Goal: Task Accomplishment & Management: Complete application form

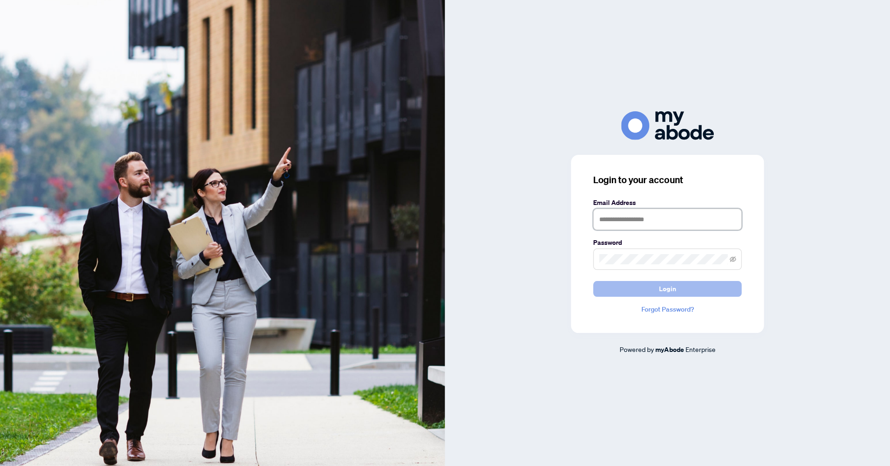
type input "**********"
click at [668, 293] on span "Login" at bounding box center [667, 289] width 17 height 15
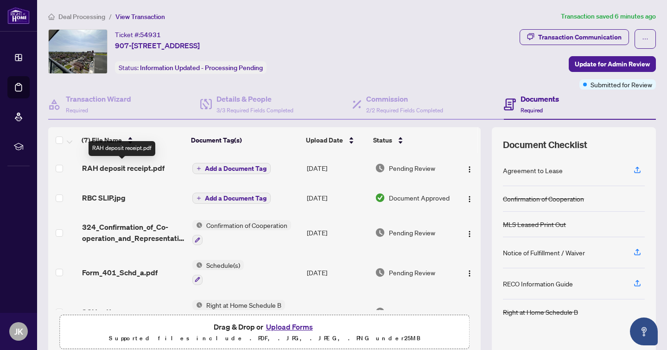
click at [124, 164] on span "RAH deposit receipt.pdf" at bounding box center [123, 167] width 83 height 11
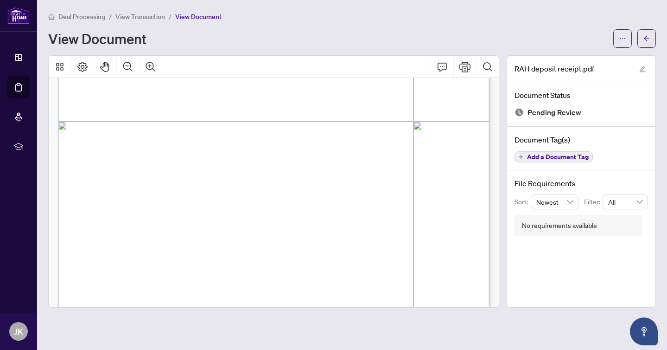
scroll to position [325, 0]
click at [622, 38] on icon "ellipsis" at bounding box center [623, 38] width 6 height 6
click at [590, 57] on span "Download" at bounding box center [589, 58] width 71 height 10
click at [88, 17] on span "Deal Processing" at bounding box center [81, 17] width 47 height 8
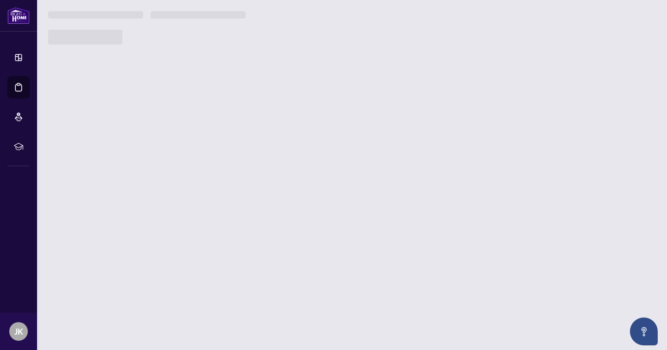
click at [88, 17] on h3 at bounding box center [95, 14] width 95 height 7
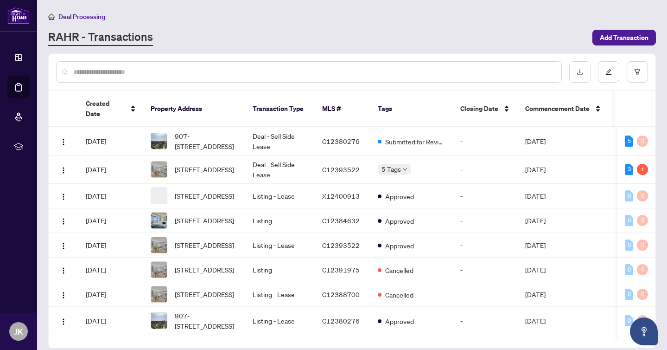
click at [307, 72] on input "text" at bounding box center [313, 72] width 481 height 10
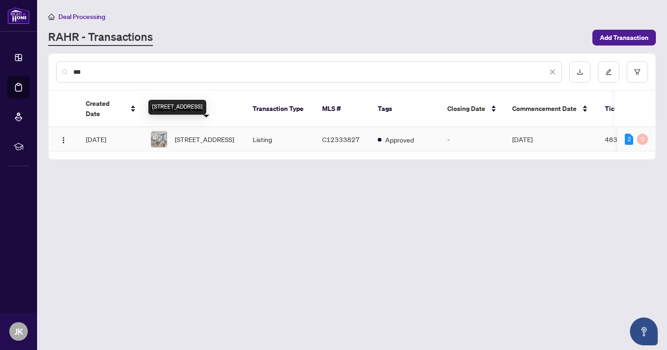
type input "***"
click at [203, 135] on span "[STREET_ADDRESS]" at bounding box center [204, 139] width 59 height 10
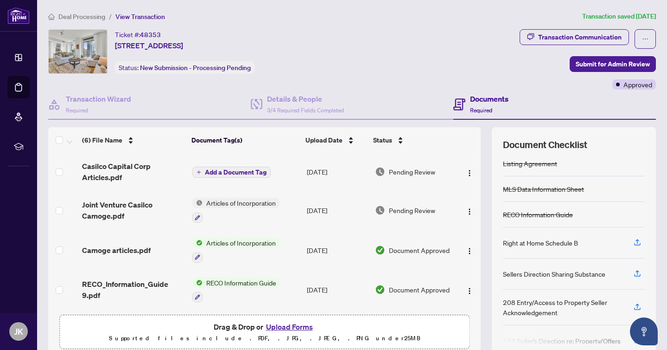
scroll to position [83, 0]
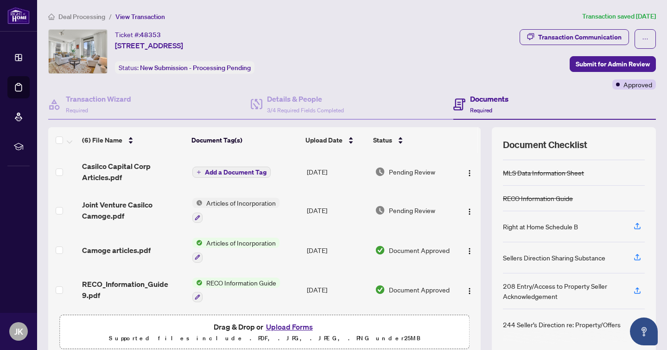
click at [288, 328] on button "Upload Forms" at bounding box center [289, 327] width 52 height 12
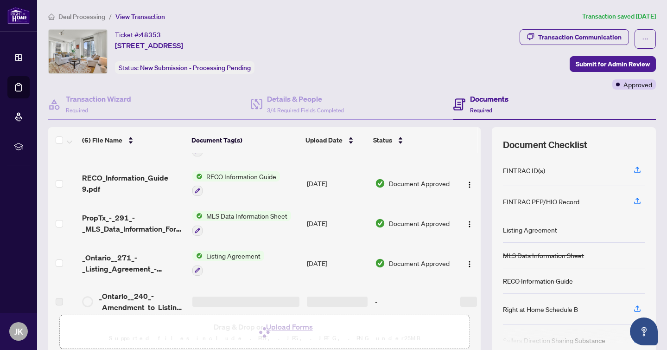
scroll to position [117, 0]
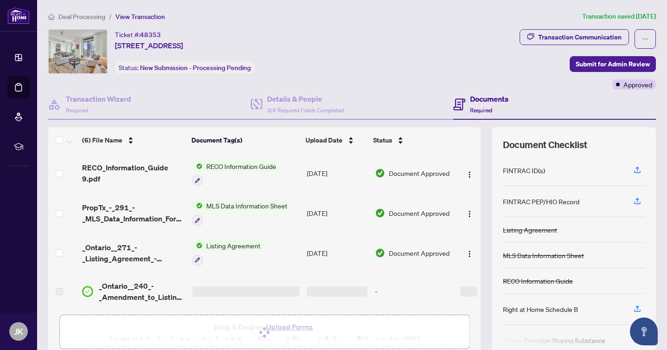
click at [397, 70] on div "Ticket #: 48353 2109-825 Church St, Toronto, Ontario M4W 3Z4, Canada Status: Ne…" at bounding box center [282, 51] width 468 height 45
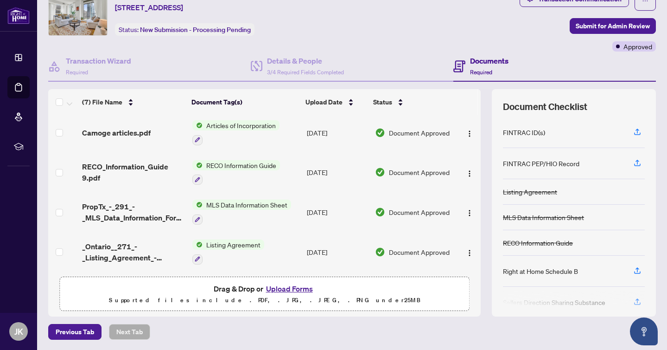
scroll to position [0, 0]
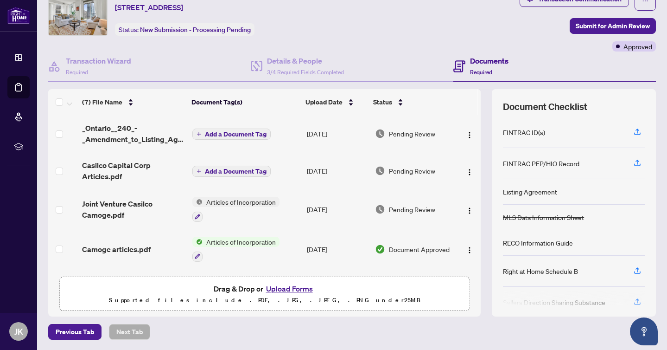
click at [232, 135] on span "Add a Document Tag" at bounding box center [236, 134] width 62 height 6
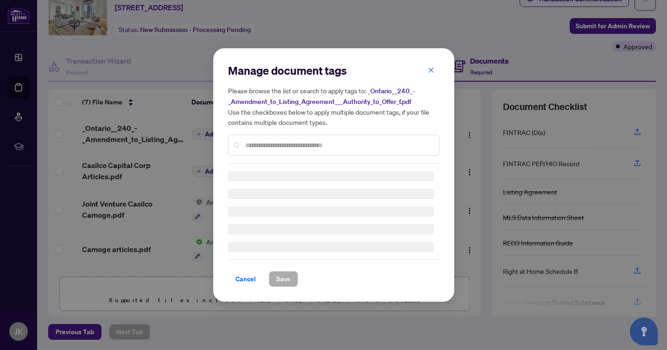
click at [263, 145] on input "text" at bounding box center [338, 145] width 186 height 10
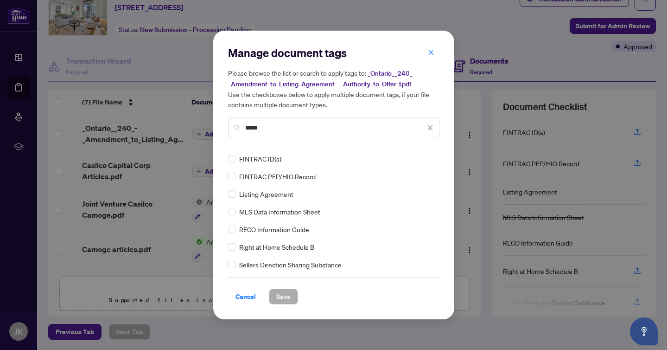
type input "*****"
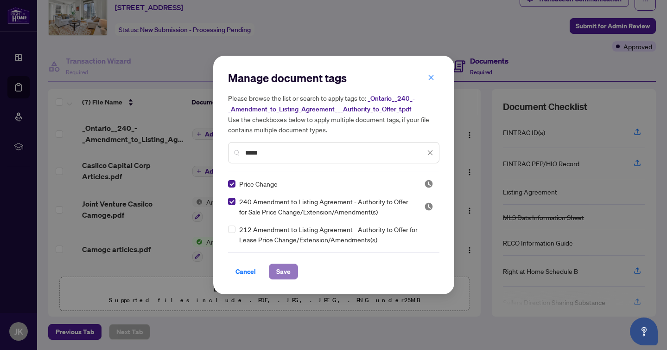
click at [284, 274] on span "Save" at bounding box center [283, 271] width 14 height 15
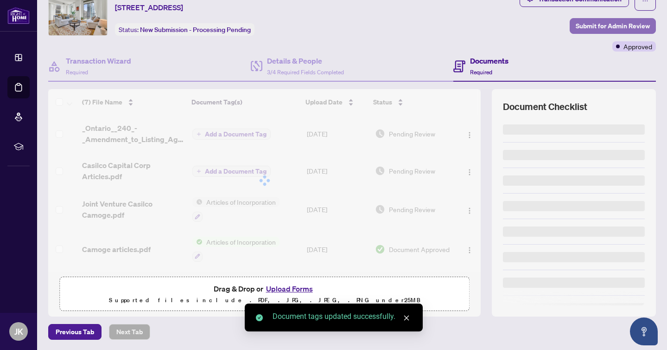
click at [590, 23] on span "Submit for Admin Review" at bounding box center [613, 26] width 74 height 15
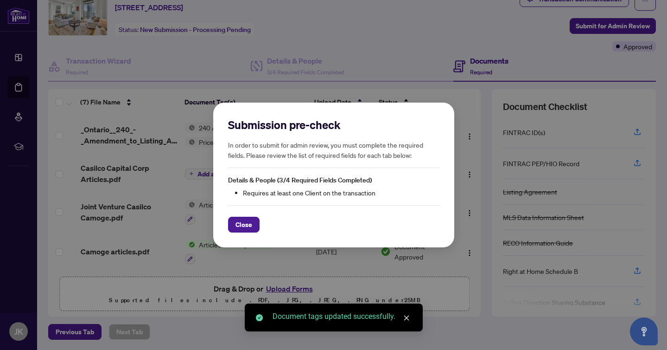
drag, startPoint x: 249, startPoint y: 225, endPoint x: 444, endPoint y: 115, distance: 224.6
click at [249, 225] on span "Close" at bounding box center [244, 224] width 17 height 15
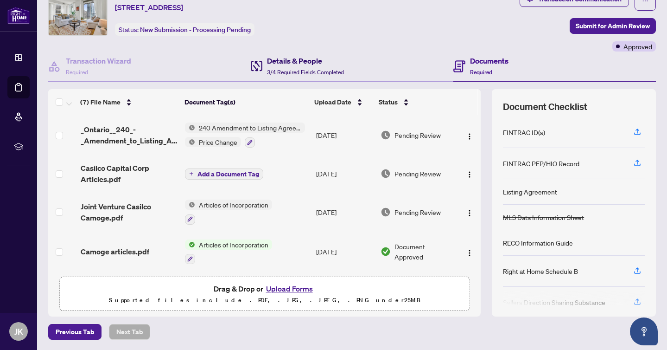
click at [275, 57] on h4 "Details & People" at bounding box center [305, 60] width 77 height 11
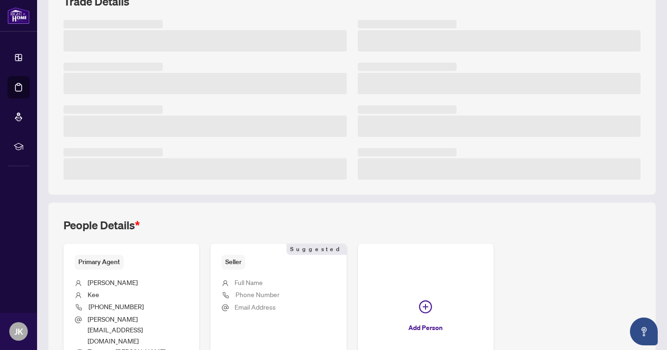
scroll to position [218, 0]
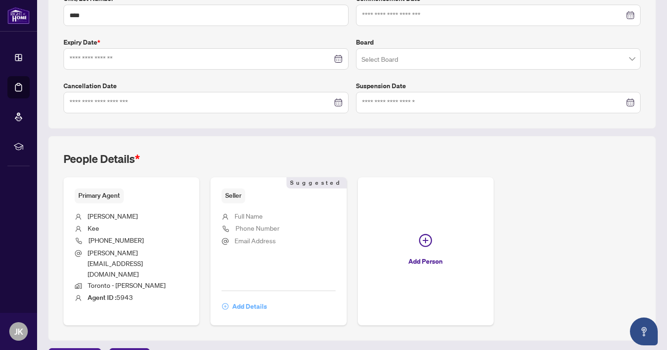
type input "**********"
click at [251, 299] on span "Add Details" at bounding box center [249, 306] width 35 height 15
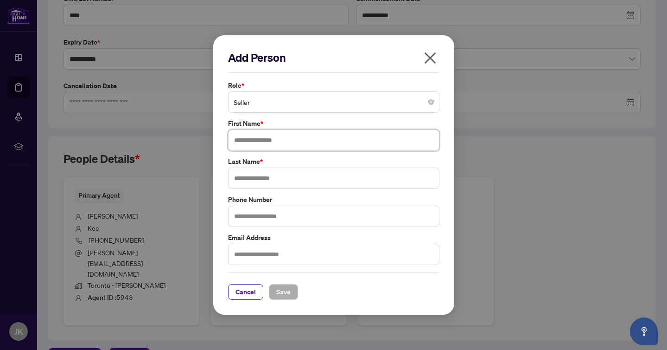
click at [300, 147] on input "text" at bounding box center [334, 139] width 212 height 21
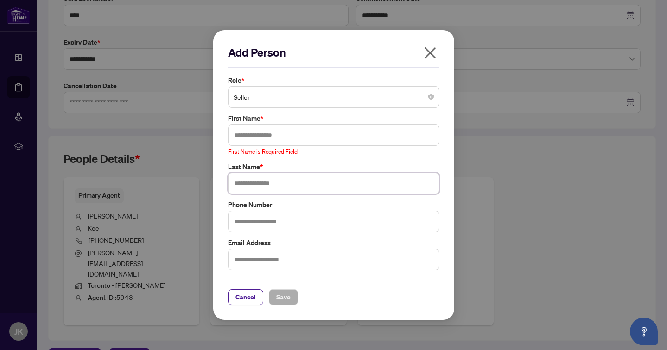
click at [281, 181] on input "text" at bounding box center [334, 183] width 212 height 21
click at [281, 139] on input "text" at bounding box center [334, 134] width 212 height 21
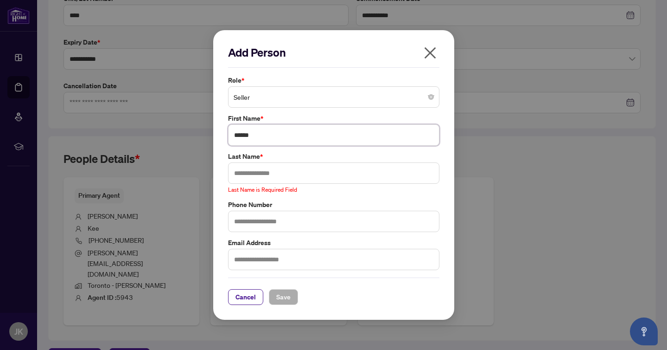
type input "******"
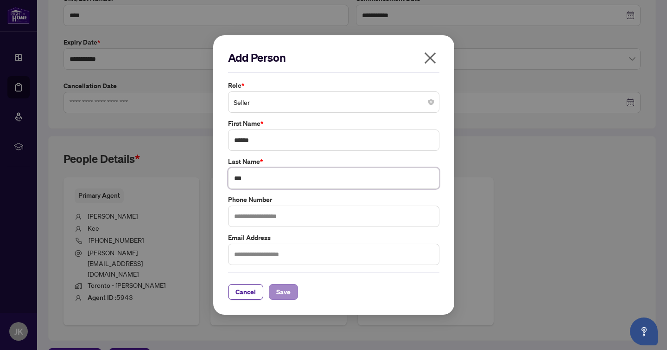
type input "***"
click at [287, 285] on span "Save" at bounding box center [283, 291] width 14 height 15
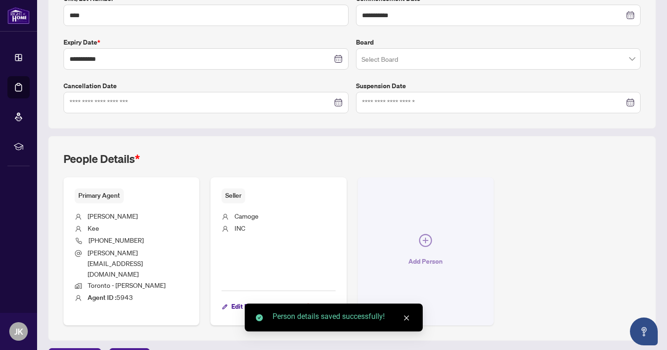
scroll to position [222, 0]
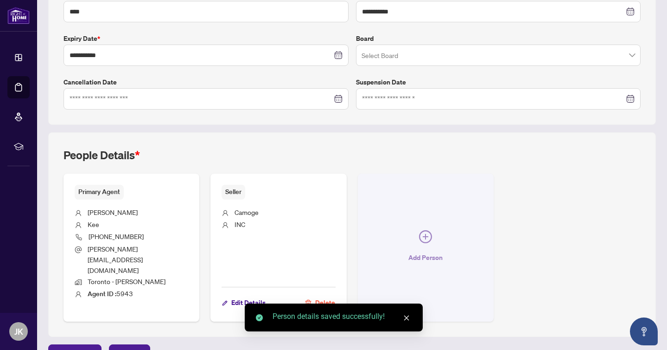
click at [439, 222] on button "Add Person" at bounding box center [426, 247] width 136 height 148
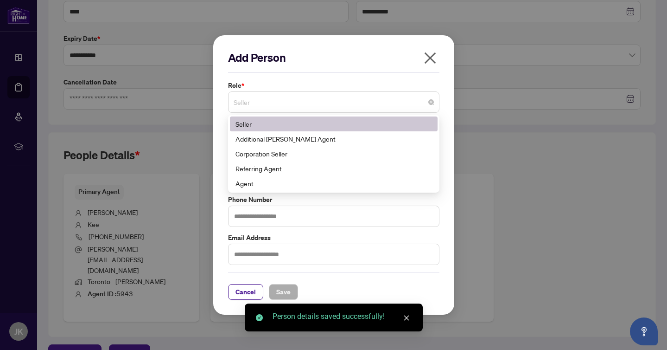
click at [265, 102] on span "Seller" at bounding box center [334, 102] width 200 height 18
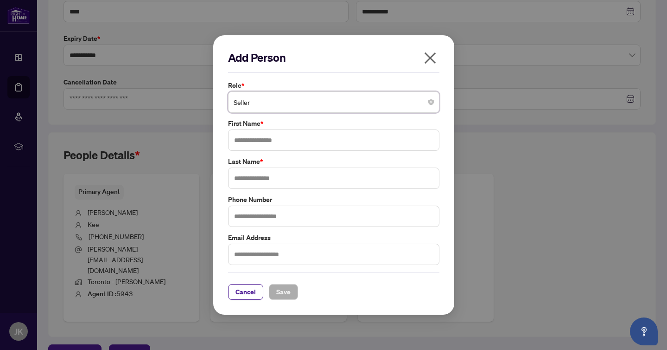
click at [450, 231] on div "Add Person Role * Seller Seller 181 188 Seller Additional RAHR Agent Corporatio…" at bounding box center [333, 174] width 241 height 279
click at [321, 149] on input "text" at bounding box center [334, 139] width 212 height 21
type input "**********"
click at [293, 292] on button "Save" at bounding box center [283, 292] width 29 height 16
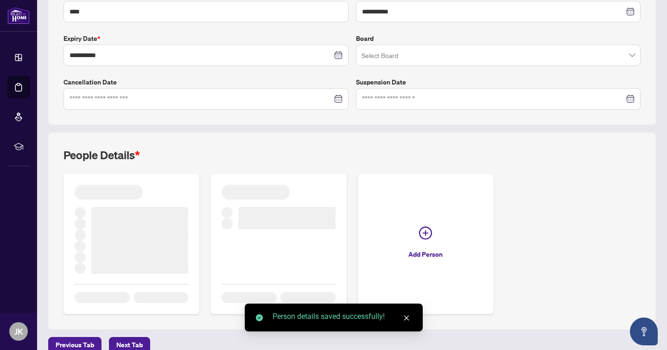
scroll to position [0, 0]
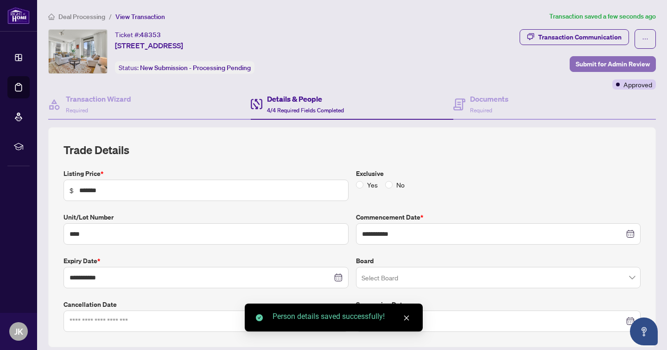
click at [616, 64] on span "Submit for Admin Review" at bounding box center [613, 64] width 74 height 15
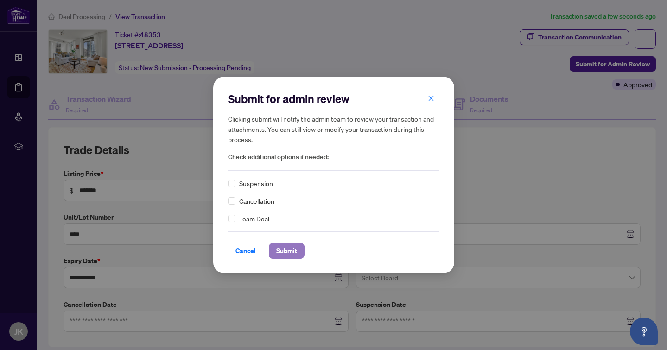
click at [283, 252] on span "Submit" at bounding box center [286, 250] width 21 height 15
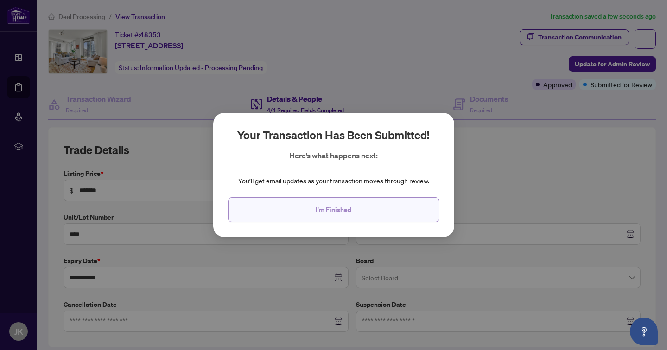
click at [312, 212] on button "I'm Finished" at bounding box center [334, 209] width 212 height 25
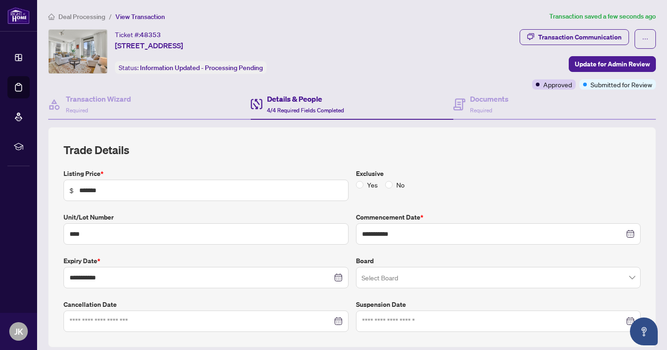
click at [402, 74] on div "Ticket #: 48353 2109-825 Church St, Toronto, Ontario M4W 3Z4, Canada Status: In…" at bounding box center [282, 59] width 472 height 60
click at [118, 190] on input "*******" at bounding box center [210, 190] width 263 height 10
drag, startPoint x: 118, startPoint y: 190, endPoint x: 38, endPoint y: 188, distance: 79.8
click at [38, 188] on main "**********" at bounding box center [352, 175] width 630 height 350
type input "*******"
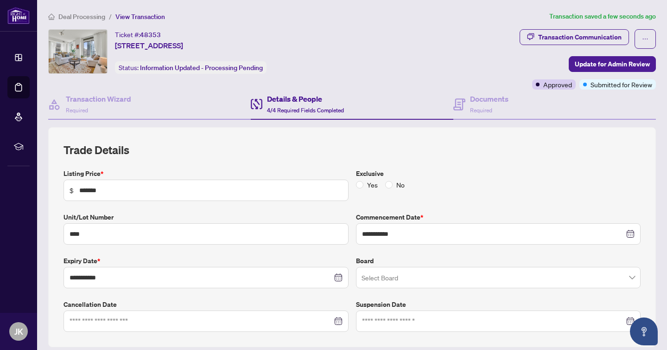
click at [190, 159] on div "**********" at bounding box center [352, 236] width 577 height 189
click at [613, 64] on span "Update for Admin Review" at bounding box center [612, 64] width 75 height 15
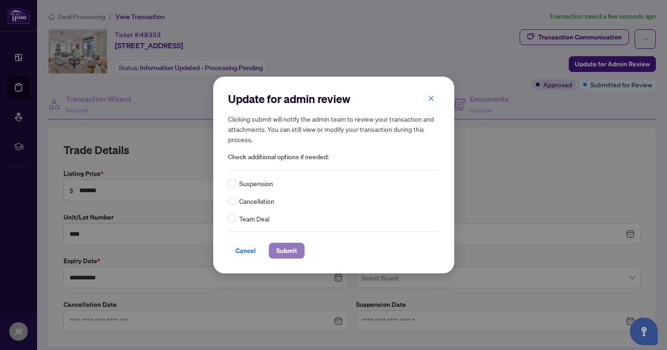
click at [285, 251] on span "Submit" at bounding box center [286, 250] width 21 height 15
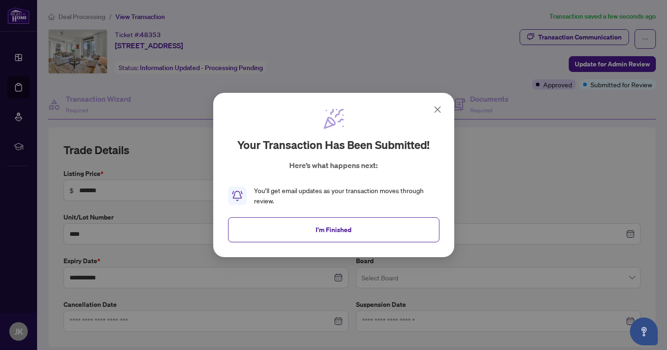
click at [435, 114] on icon at bounding box center [437, 109] width 11 height 11
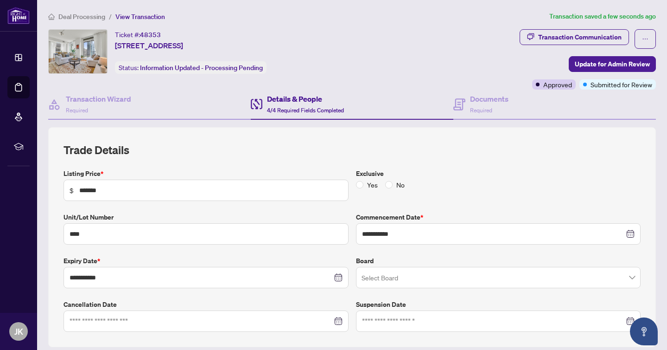
click at [61, 13] on span "Deal Processing" at bounding box center [81, 17] width 47 height 8
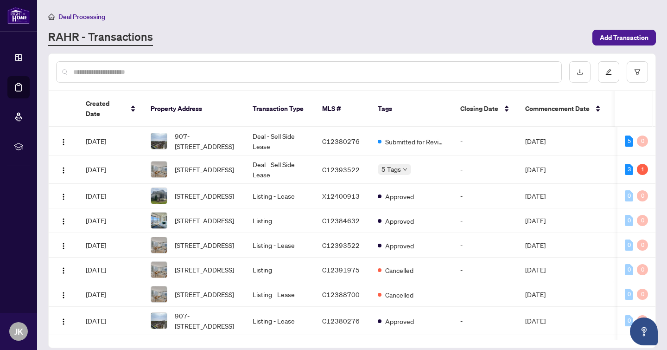
click at [259, 71] on input "text" at bounding box center [313, 72] width 481 height 10
click at [183, 164] on span "[STREET_ADDRESS]" at bounding box center [204, 169] width 59 height 10
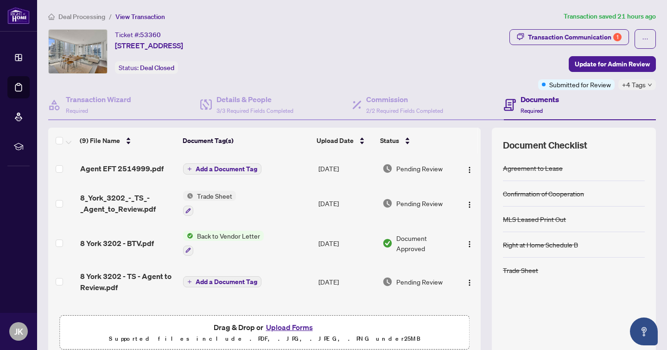
click at [76, 7] on main "Deal Processing / View Transaction Transaction saved 21 hours ago Ticket #: 533…" at bounding box center [352, 175] width 630 height 350
click at [576, 40] on div "Transaction Communication 1" at bounding box center [575, 37] width 94 height 15
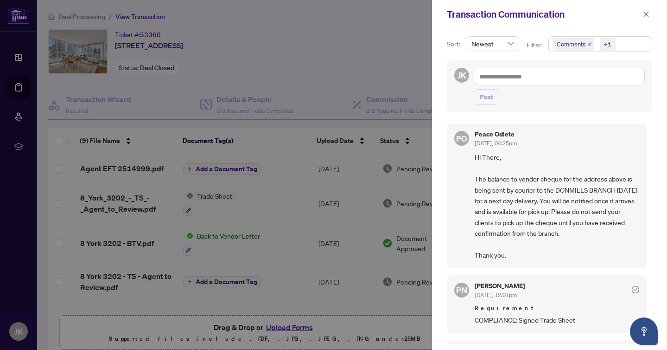
click at [377, 42] on div at bounding box center [333, 175] width 667 height 350
click at [650, 16] on button "button" at bounding box center [647, 14] width 12 height 11
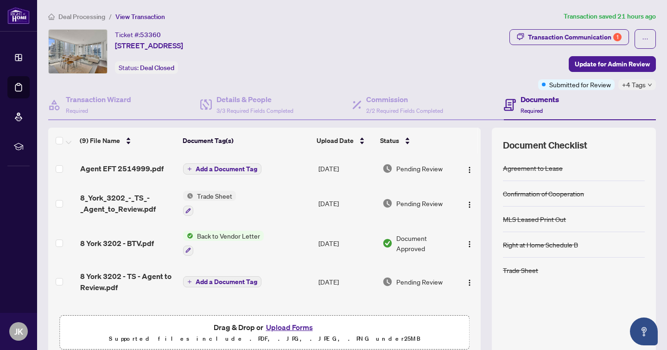
click at [355, 73] on div "Ticket #: 53360 3202-8 York St, Toronto, Ontario M5J 2Y2, Canada Status: Deal C…" at bounding box center [277, 59] width 462 height 61
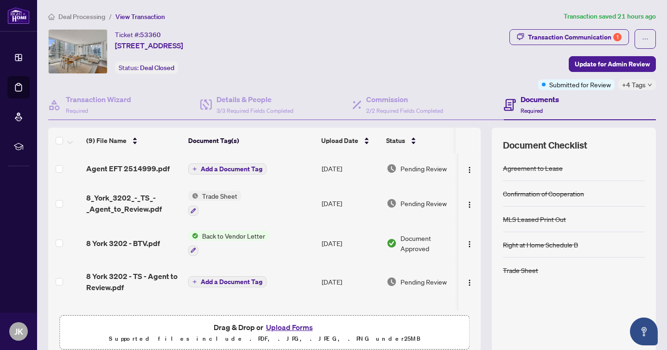
click at [449, 43] on div "Ticket #: 53360 3202-8 York St, Toronto, Ontario M5J 2Y2, Canada Status: Deal C…" at bounding box center [277, 51] width 458 height 45
click at [415, 21] on ol "Deal Processing / View Transaction" at bounding box center [304, 16] width 512 height 11
click at [376, 55] on div "Ticket #: 53360 3202-8 York St, Toronto, Ontario M5J 2Y2, Canada Status: Deal C…" at bounding box center [277, 51] width 458 height 45
click at [476, 65] on div "Ticket #: 53360 3202-8 York St, Toronto, Ontario M5J 2Y2, Canada Status: Deal C…" at bounding box center [277, 51] width 458 height 45
click at [335, 45] on div "Ticket #: 53360 3202-8 York St, Toronto, Ontario M5J 2Y2, Canada Status: Deal C…" at bounding box center [277, 51] width 458 height 45
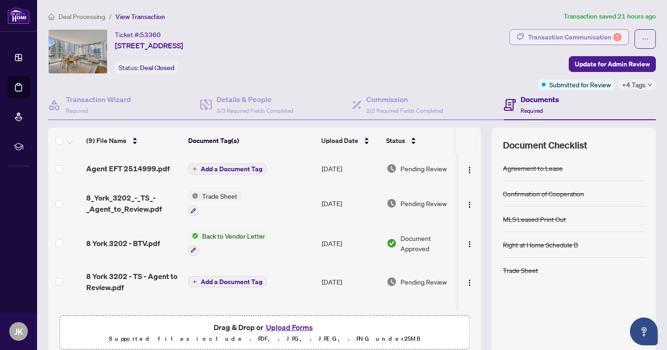
click at [535, 33] on div "Transaction Communication 1" at bounding box center [575, 37] width 94 height 15
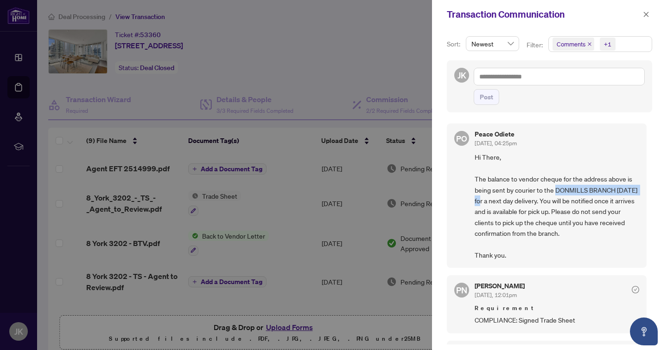
drag, startPoint x: 556, startPoint y: 186, endPoint x: 493, endPoint y: 199, distance: 64.5
click at [493, 199] on span "Hi There, The balance to vendor cheque for the address above is being sent by c…" at bounding box center [557, 206] width 165 height 109
click at [398, 46] on div at bounding box center [333, 175] width 667 height 350
click at [648, 16] on icon "close" at bounding box center [646, 14] width 6 height 6
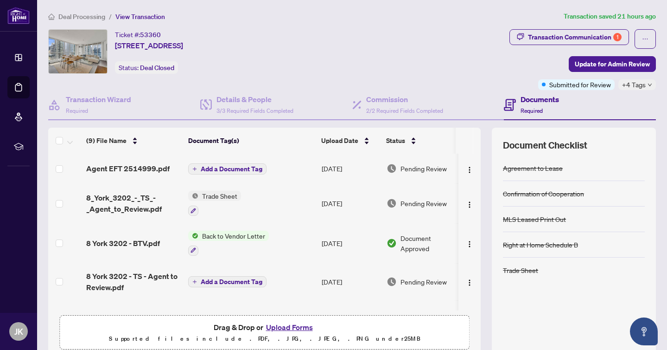
click at [429, 56] on div "Ticket #: 53360 3202-8 York St, Toronto, Ontario M5J 2Y2, Canada Status: Deal C…" at bounding box center [277, 51] width 458 height 45
click at [320, 37] on div "Ticket #: 53360 3202-8 York St, Toronto, Ontario M5J 2Y2, Canada Status: Deal C…" at bounding box center [277, 51] width 458 height 45
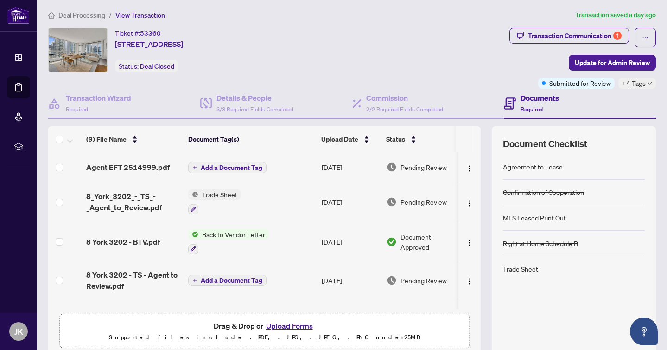
click at [83, 18] on span "Deal Processing" at bounding box center [81, 15] width 47 height 8
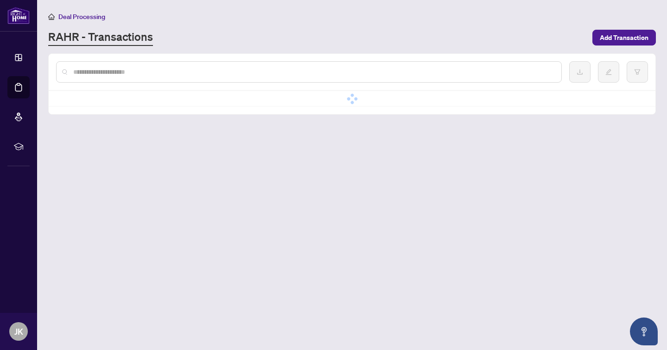
click at [267, 29] on div "RAHR - Transactions" at bounding box center [317, 37] width 539 height 17
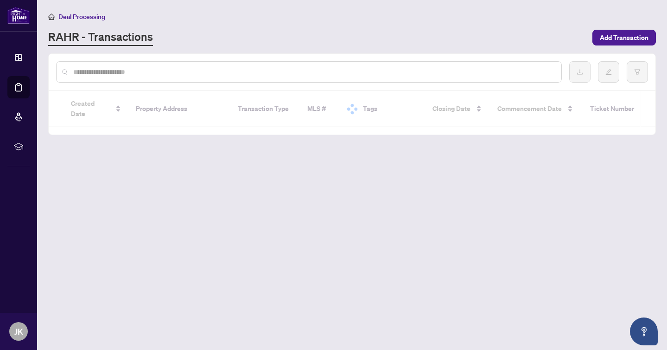
click at [237, 69] on input "text" at bounding box center [313, 72] width 481 height 10
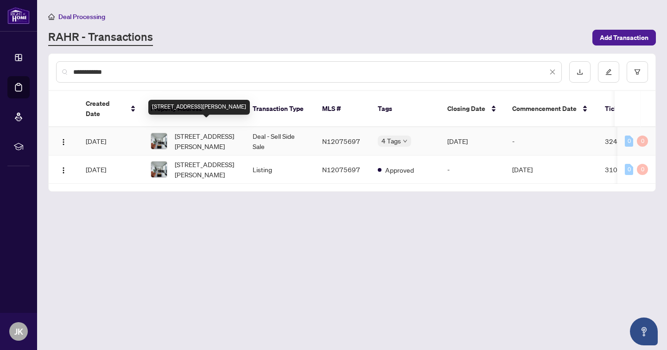
type input "**********"
drag, startPoint x: 218, startPoint y: 133, endPoint x: 354, endPoint y: 138, distance: 135.5
click at [354, 138] on tr "Apr/28/2025 5103-5 Buttermill Ave, Vaughan, Ontario L4K 0J5, Canada Deal - Sell…" at bounding box center [375, 141] width 652 height 28
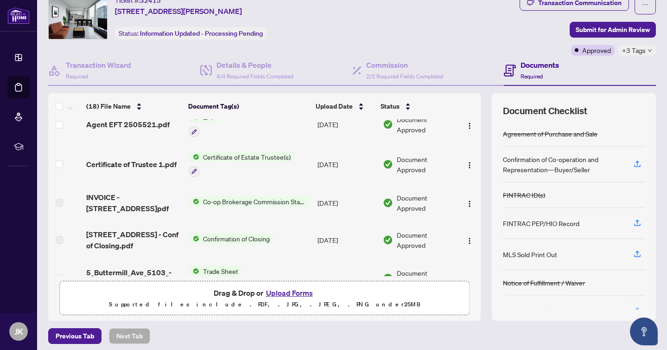
scroll to position [15, 0]
click at [645, 50] on span "+3 Tags" at bounding box center [634, 50] width 24 height 11
click at [254, 71] on div "Details & People 4/4 Required Fields Completed" at bounding box center [255, 70] width 77 height 22
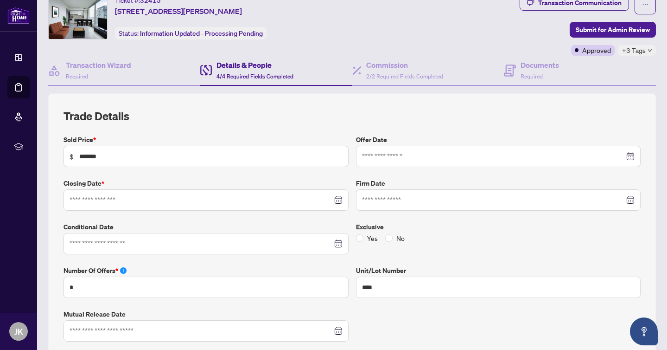
type input "**********"
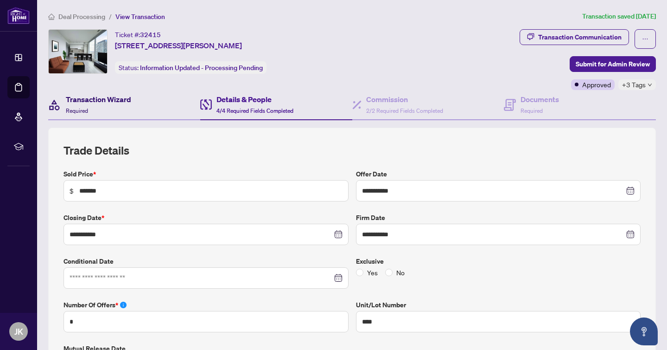
click at [106, 107] on div "Transaction Wizard Required" at bounding box center [98, 105] width 65 height 22
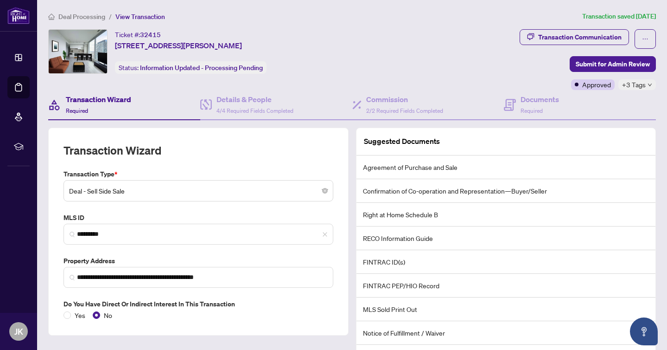
click at [87, 14] on span "Deal Processing" at bounding box center [81, 17] width 47 height 8
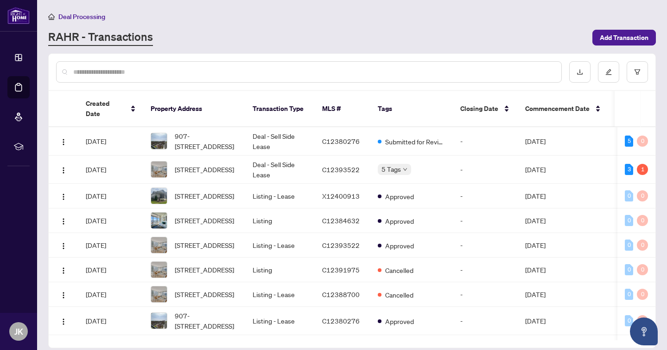
click at [227, 31] on div "RAHR - Transactions" at bounding box center [317, 37] width 539 height 17
click at [278, 36] on div "RAHR - Transactions" at bounding box center [317, 37] width 539 height 17
click at [233, 22] on div "Deal Processing RAHR - Transactions Add Transaction" at bounding box center [352, 28] width 608 height 35
click at [406, 21] on div "Deal Processing" at bounding box center [352, 16] width 608 height 11
click at [371, 16] on div "Deal Processing" at bounding box center [352, 16] width 608 height 11
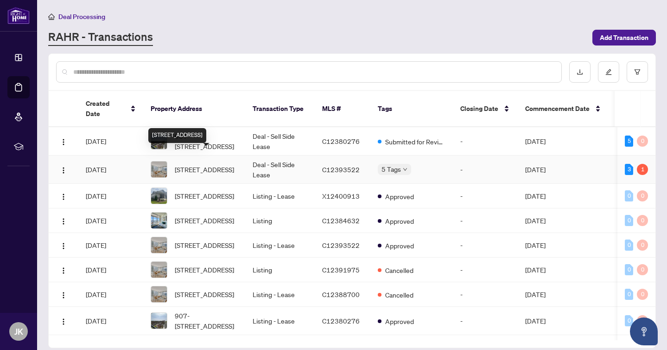
click at [205, 164] on span "[STREET_ADDRESS]" at bounding box center [204, 169] width 59 height 10
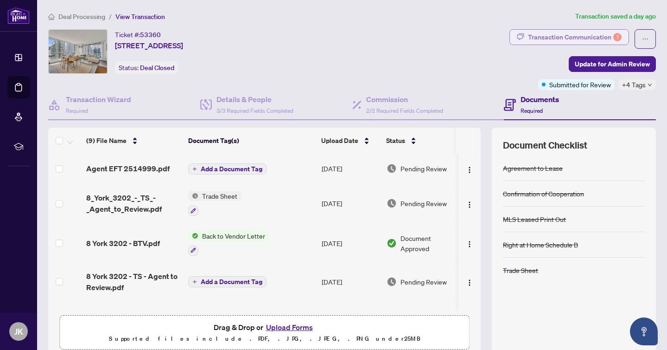
click at [549, 35] on div "Transaction Communication 1" at bounding box center [575, 37] width 94 height 15
